Goal: Transaction & Acquisition: Book appointment/travel/reservation

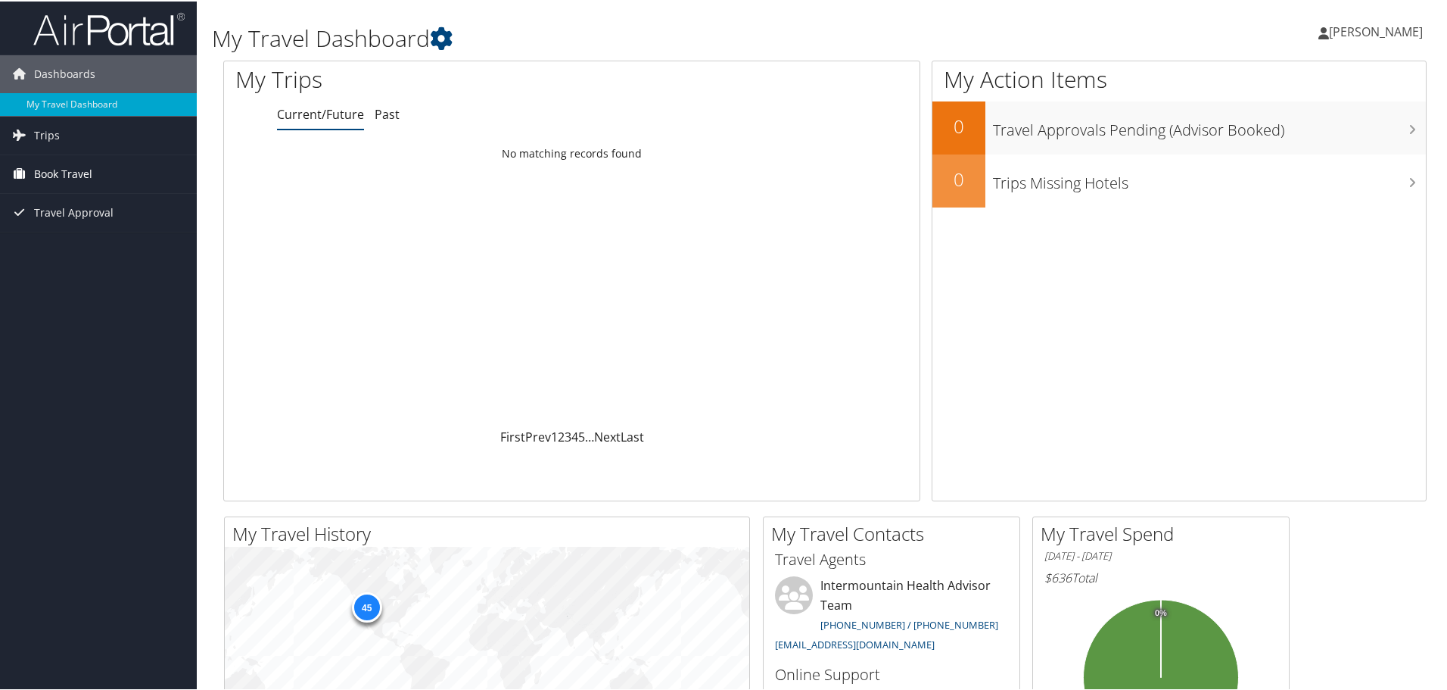
click at [70, 171] on span "Book Travel" at bounding box center [63, 173] width 58 height 38
click at [129, 251] on link "Book/Manage Online Trips" at bounding box center [98, 248] width 197 height 23
click at [67, 251] on link "Book/Manage Online Trips" at bounding box center [98, 248] width 197 height 23
click at [63, 244] on link "Book/Manage Online Trips" at bounding box center [98, 248] width 197 height 23
click at [82, 248] on link "Book/Manage Online Trips" at bounding box center [98, 248] width 197 height 23
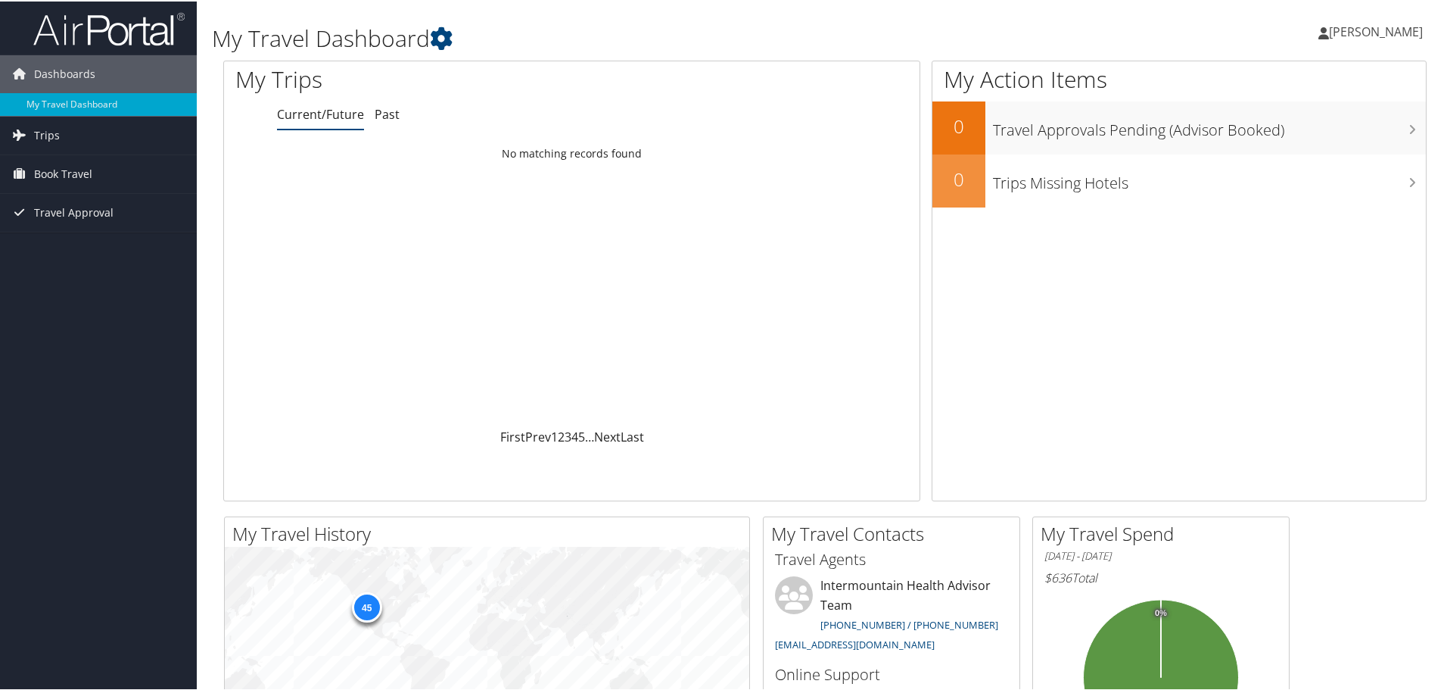
click at [1376, 25] on span "[PERSON_NAME]" at bounding box center [1376, 30] width 94 height 17
click at [1330, 132] on link "View Travel Profile" at bounding box center [1335, 135] width 169 height 26
